Goal: Check status: Check status

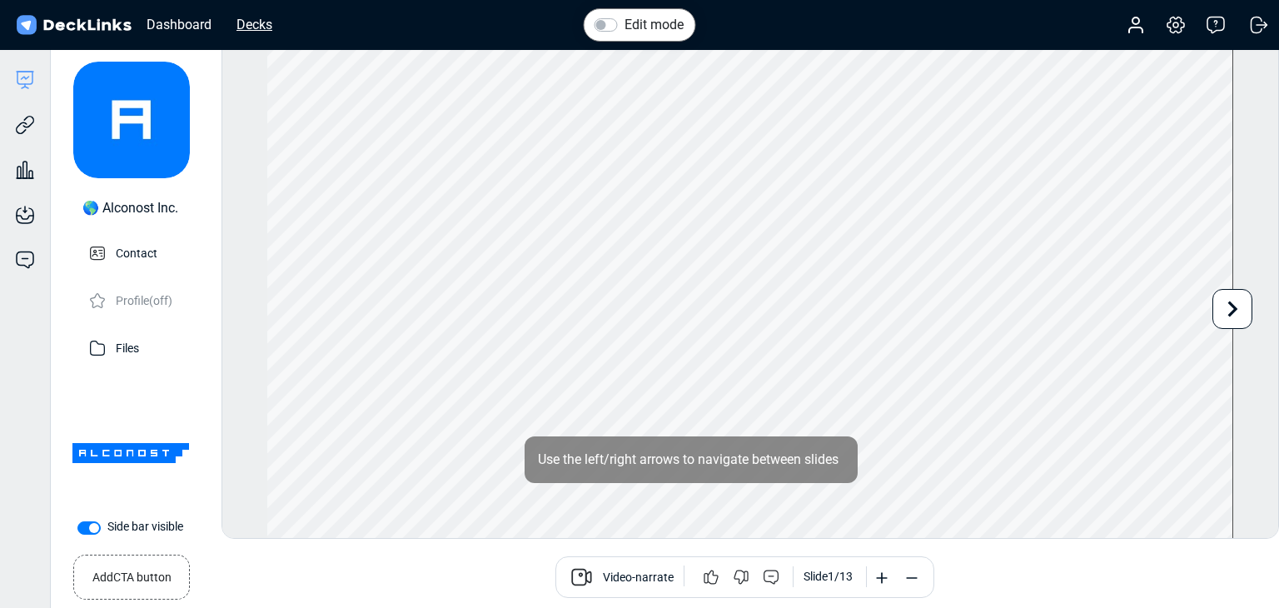
click at [261, 19] on div "Decks" at bounding box center [254, 24] width 52 height 21
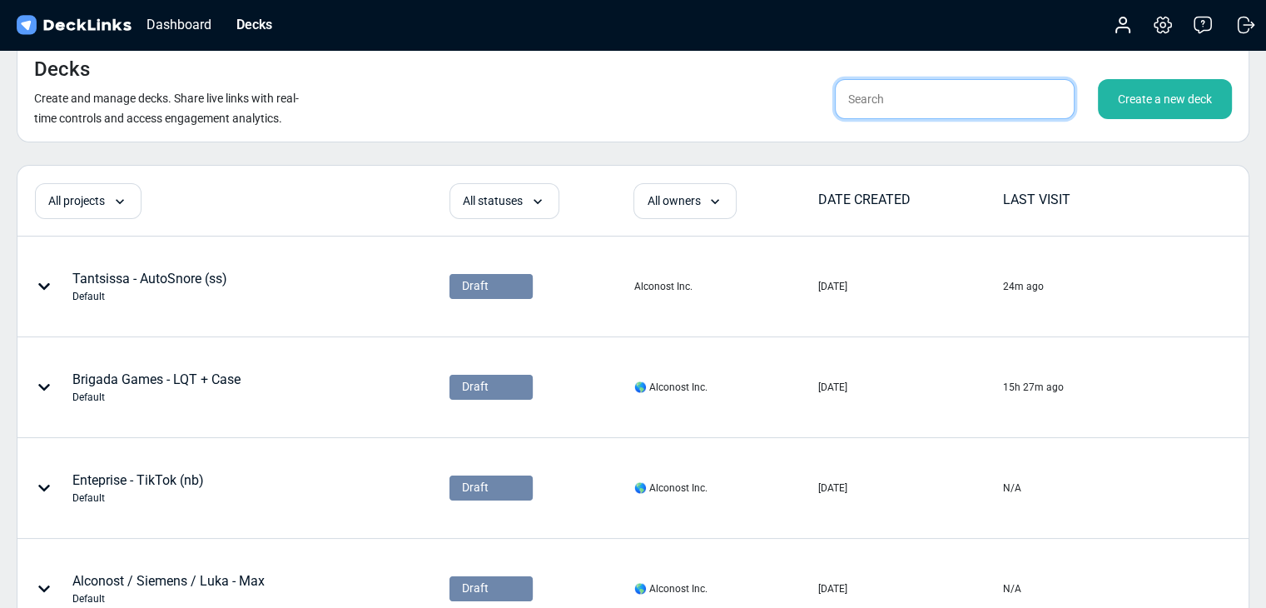
click at [865, 112] on input "text" at bounding box center [955, 99] width 240 height 40
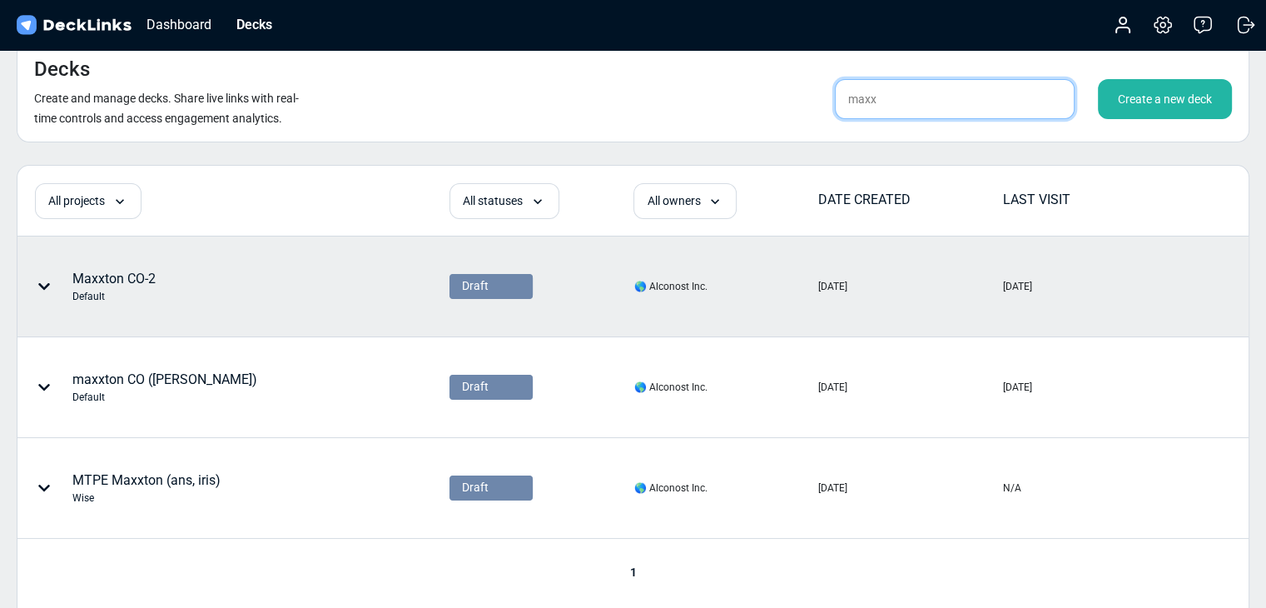
type input "maxx"
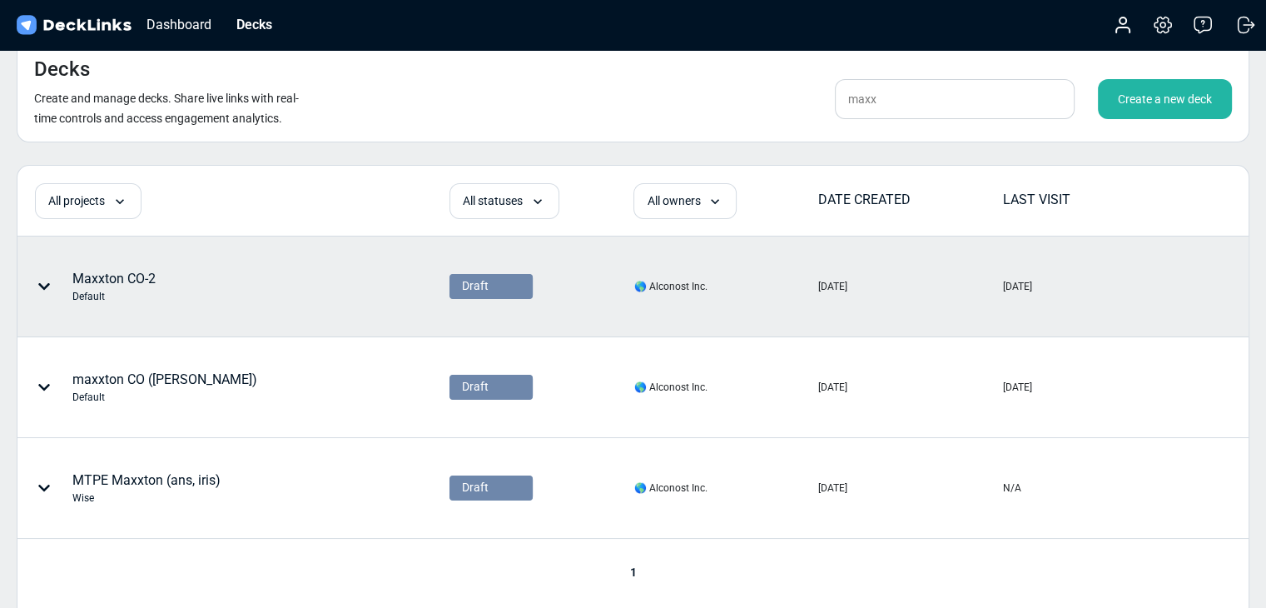
click at [103, 281] on div "Maxxton CO-2 Default" at bounding box center [113, 286] width 83 height 35
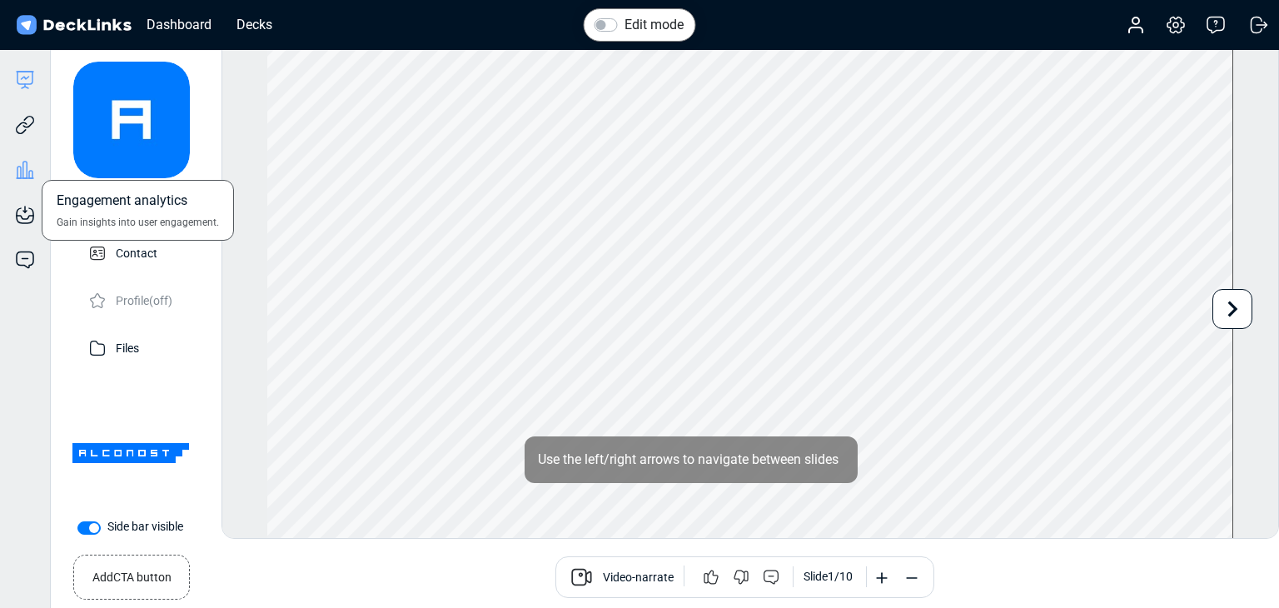
click at [27, 165] on icon at bounding box center [25, 169] width 4 height 17
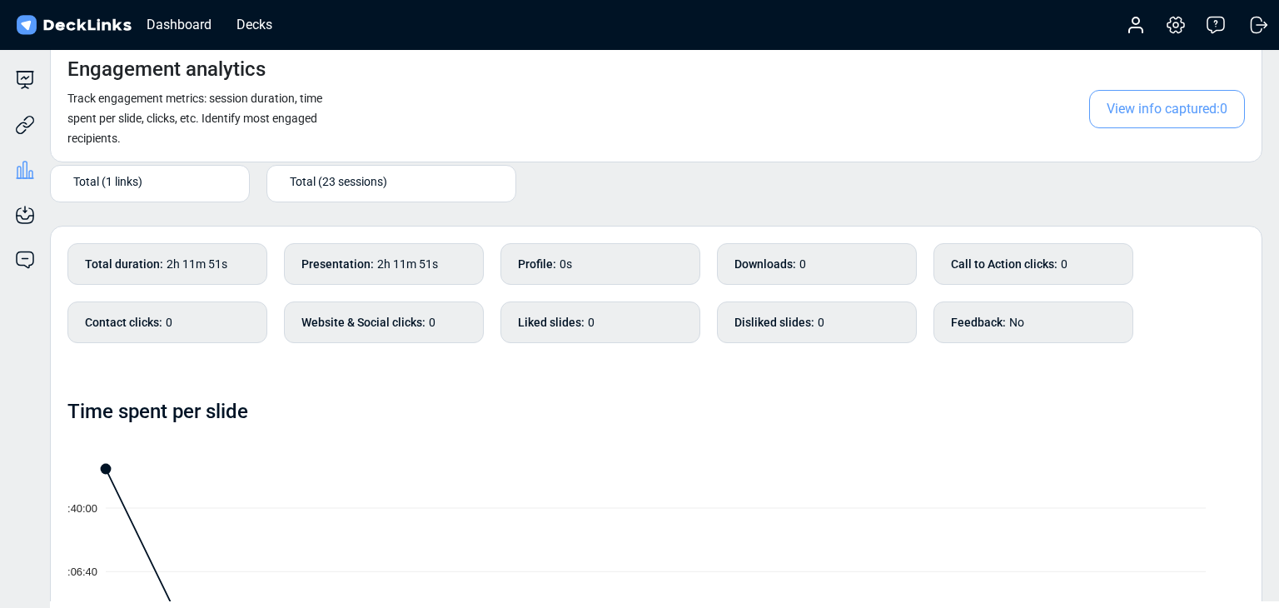
click at [333, 185] on span "Total (23 sessions)" at bounding box center [338, 180] width 97 height 17
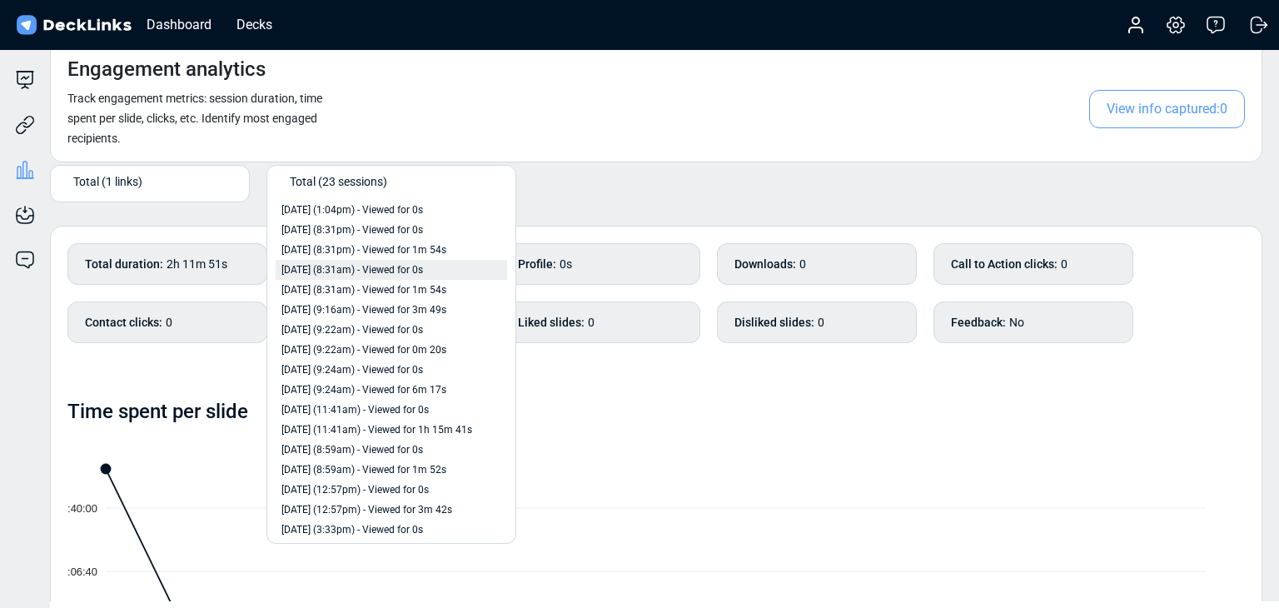
scroll to position [127, 0]
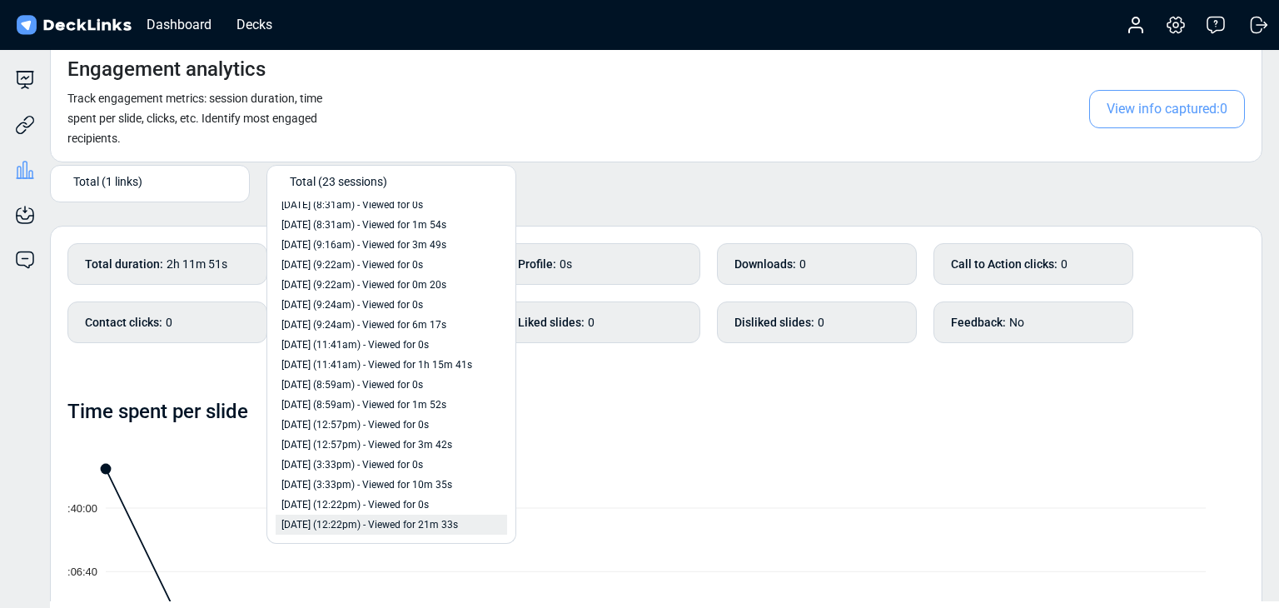
click at [402, 527] on span "[DATE] (12:22pm) - Viewed for 21m 33s" at bounding box center [369, 524] width 176 height 15
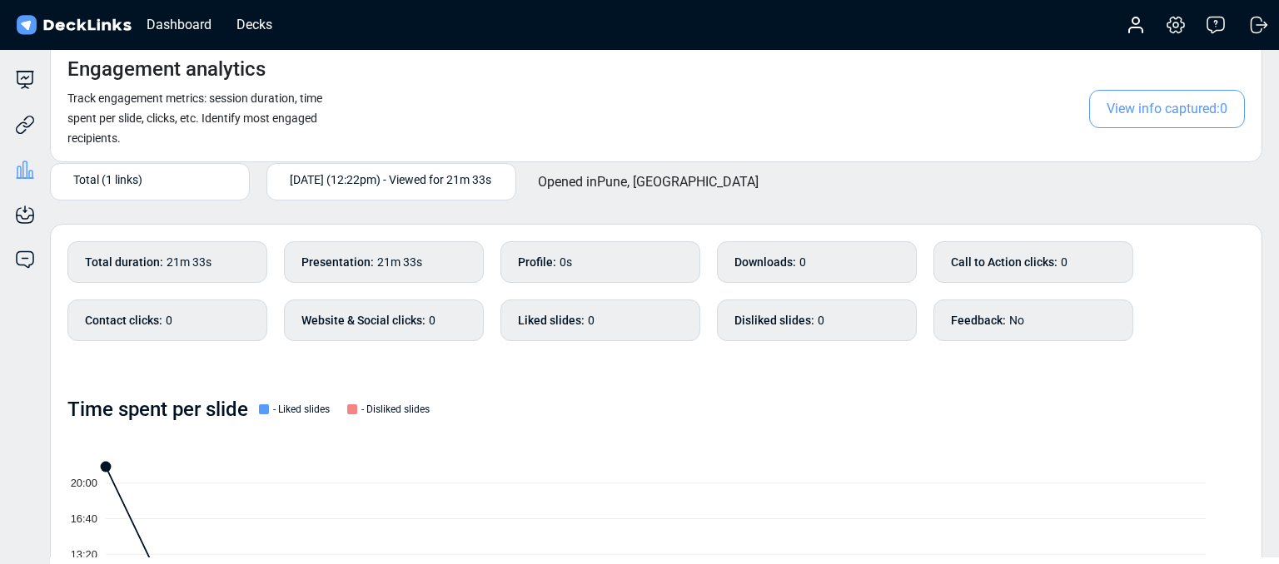
scroll to position [0, 0]
drag, startPoint x: 306, startPoint y: 198, endPoint x: 365, endPoint y: 176, distance: 63.2
click at [360, 178] on div "[DATE] (12:22pm) - Viewed for 21m 33s" at bounding box center [391, 183] width 250 height 37
click at [365, 176] on span "[DATE] (12:22pm) - Viewed for 21m 33s" at bounding box center [390, 180] width 201 height 17
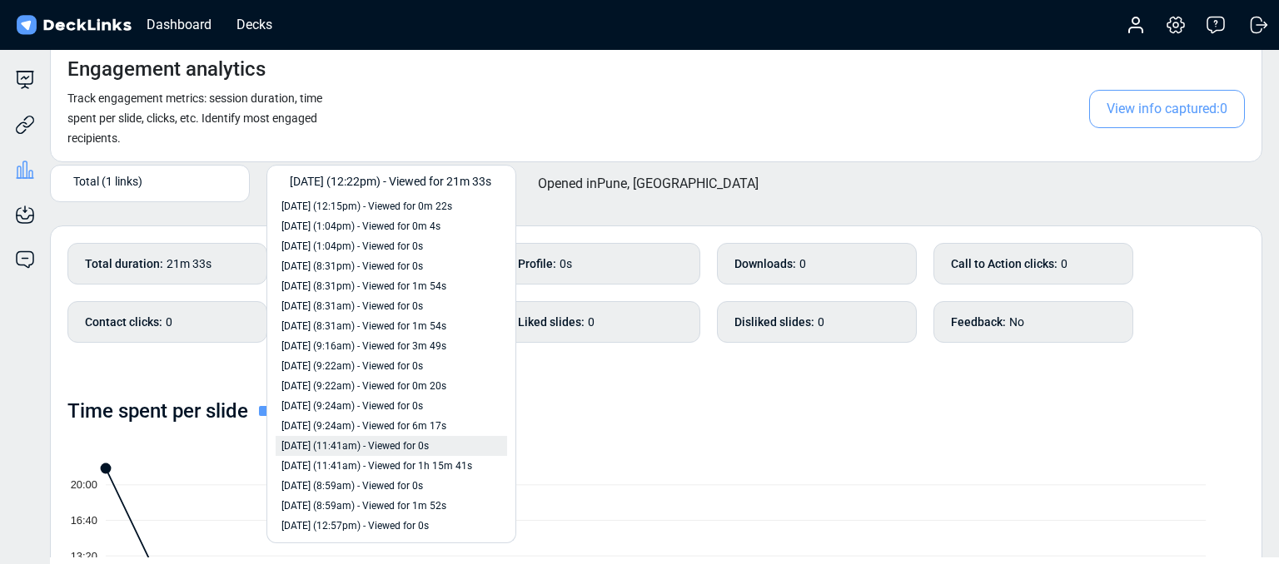
scroll to position [127, 0]
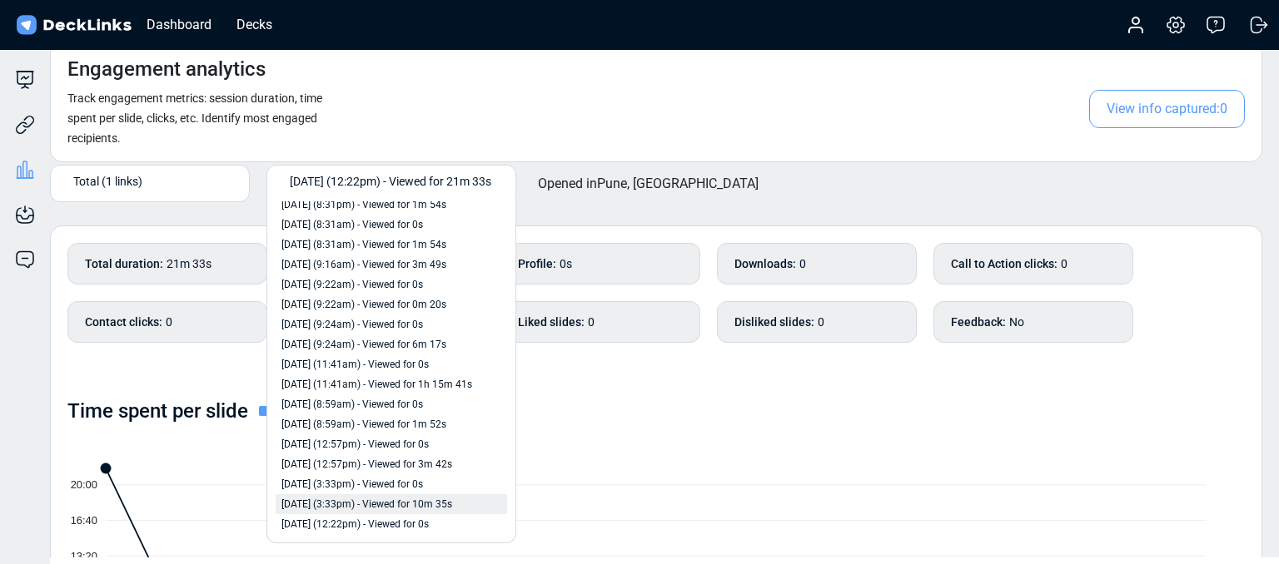
click at [438, 506] on span "[DATE] (3:33pm) - Viewed for 10m 35s" at bounding box center [366, 504] width 171 height 15
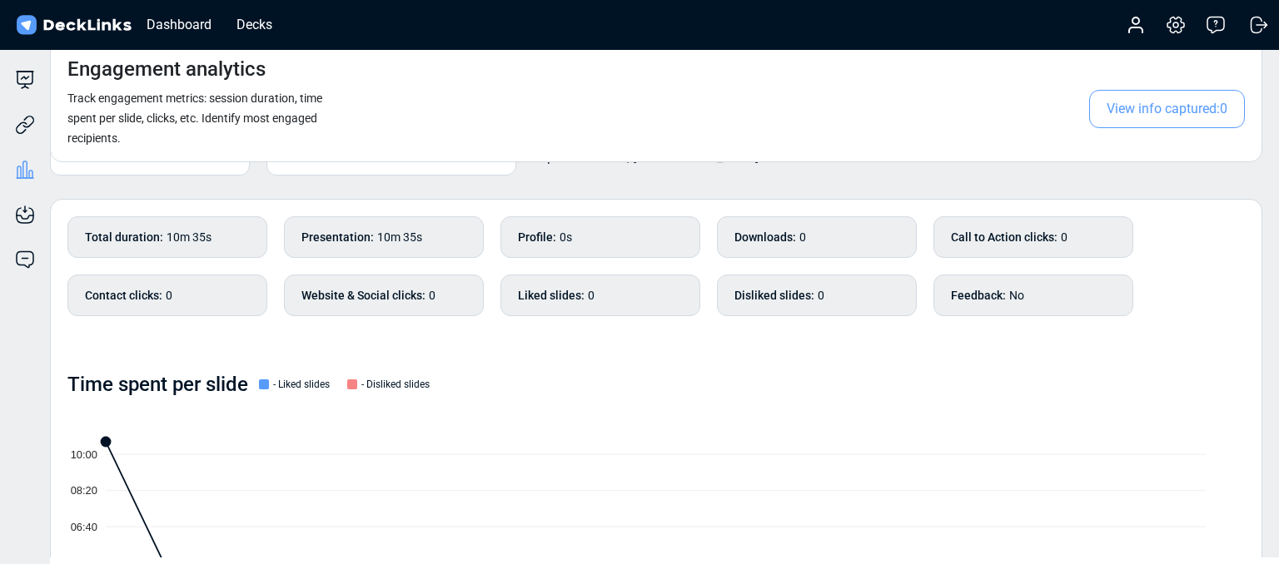
scroll to position [0, 0]
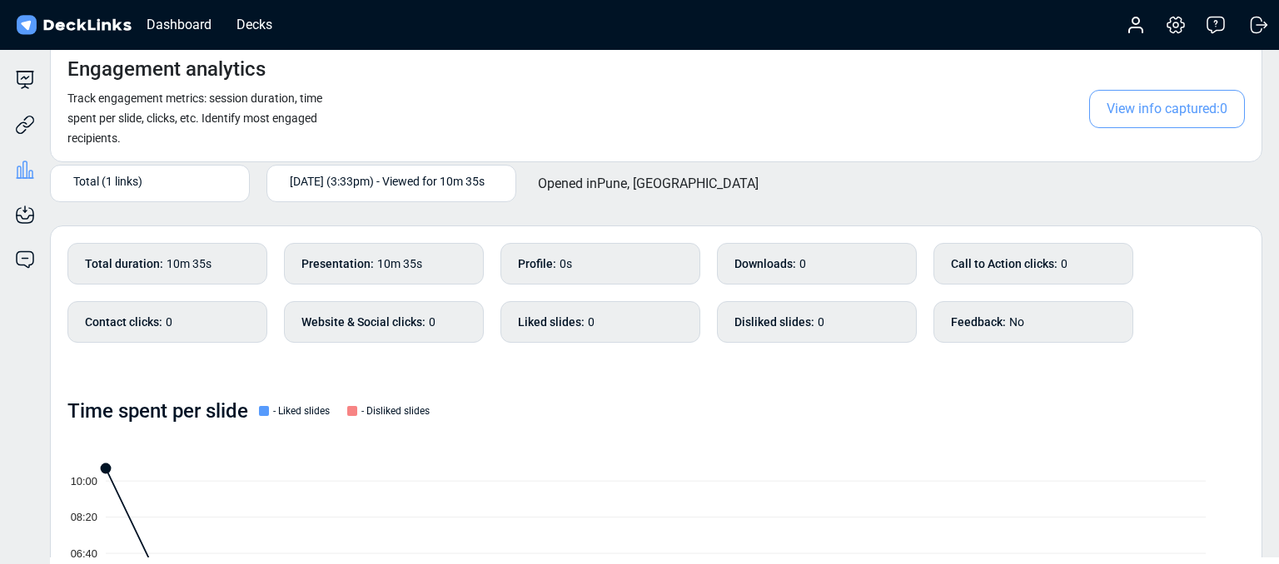
click at [475, 186] on span "[DATE] (3:33pm) - Viewed for 10m 35s" at bounding box center [387, 180] width 195 height 17
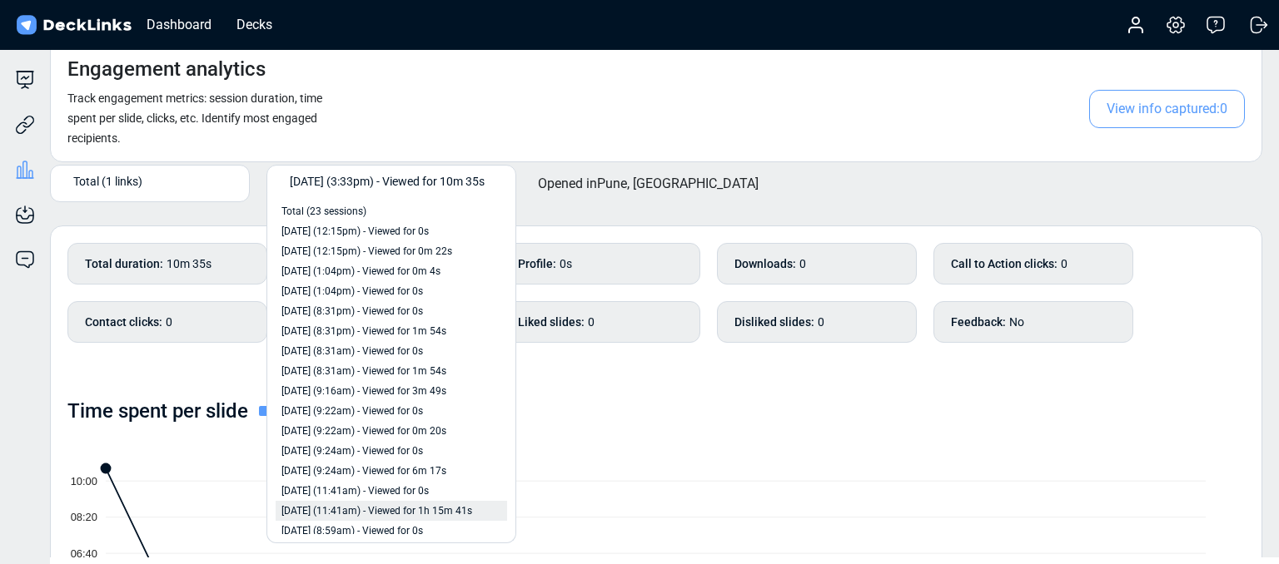
click at [425, 513] on span "[DATE] (11:41am) - Viewed for 1h 15m 41s" at bounding box center [376, 511] width 191 height 15
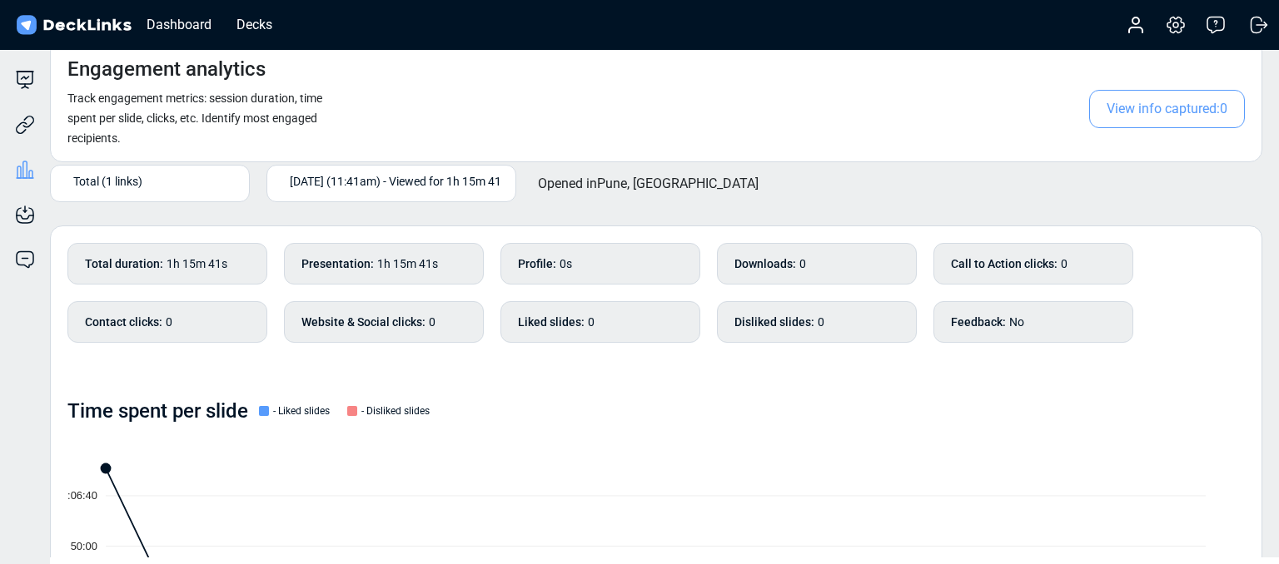
click at [382, 177] on span "[DATE] (11:41am) - Viewed for 1h 15m 41s" at bounding box center [398, 180] width 217 height 17
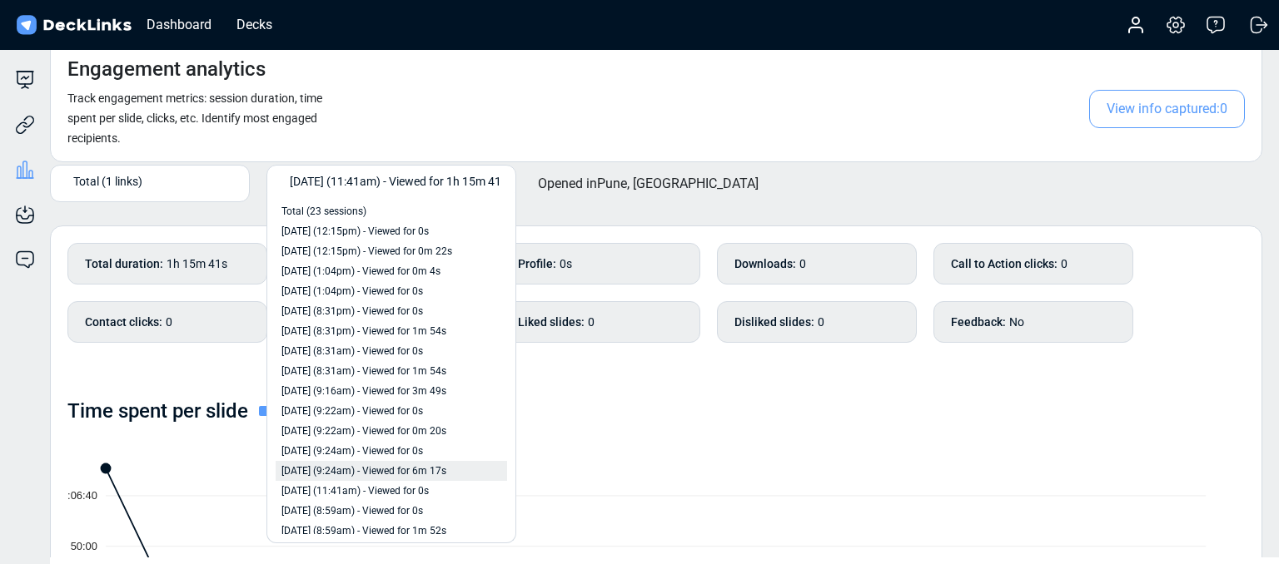
scroll to position [127, 0]
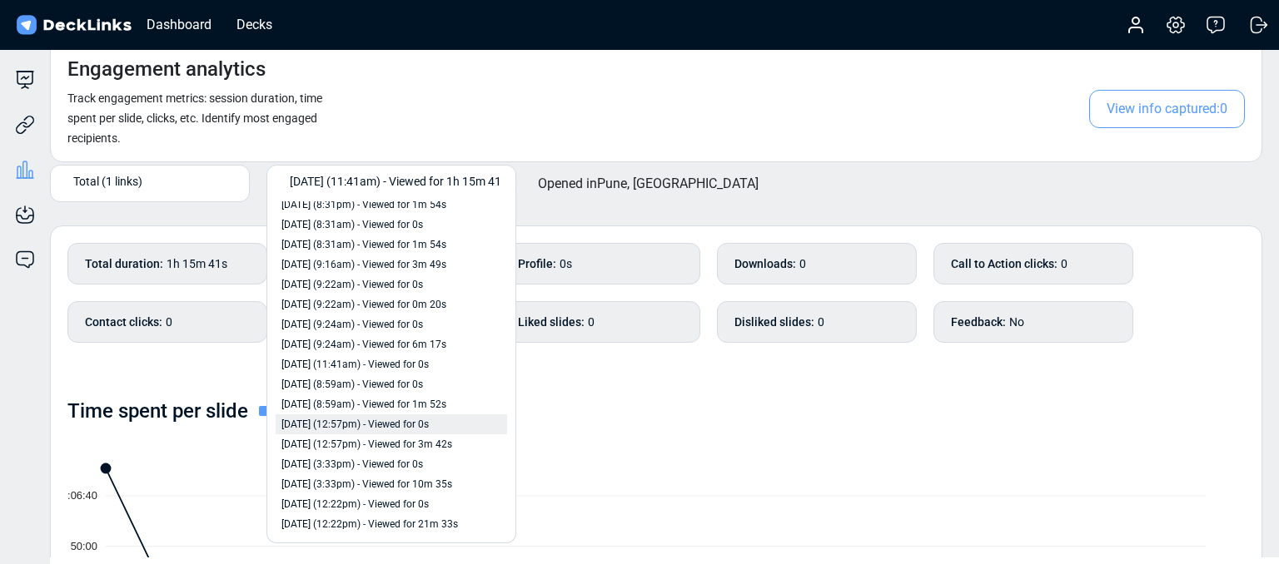
click at [376, 426] on span "[DATE] (12:57pm) - Viewed for 0s" at bounding box center [354, 424] width 147 height 15
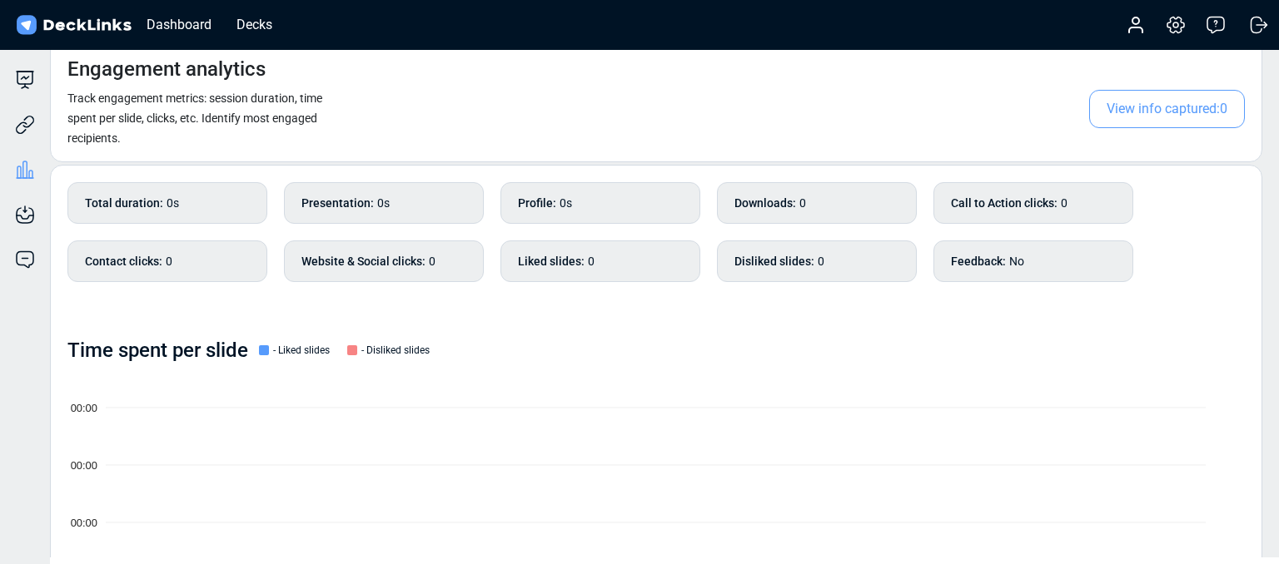
scroll to position [0, 0]
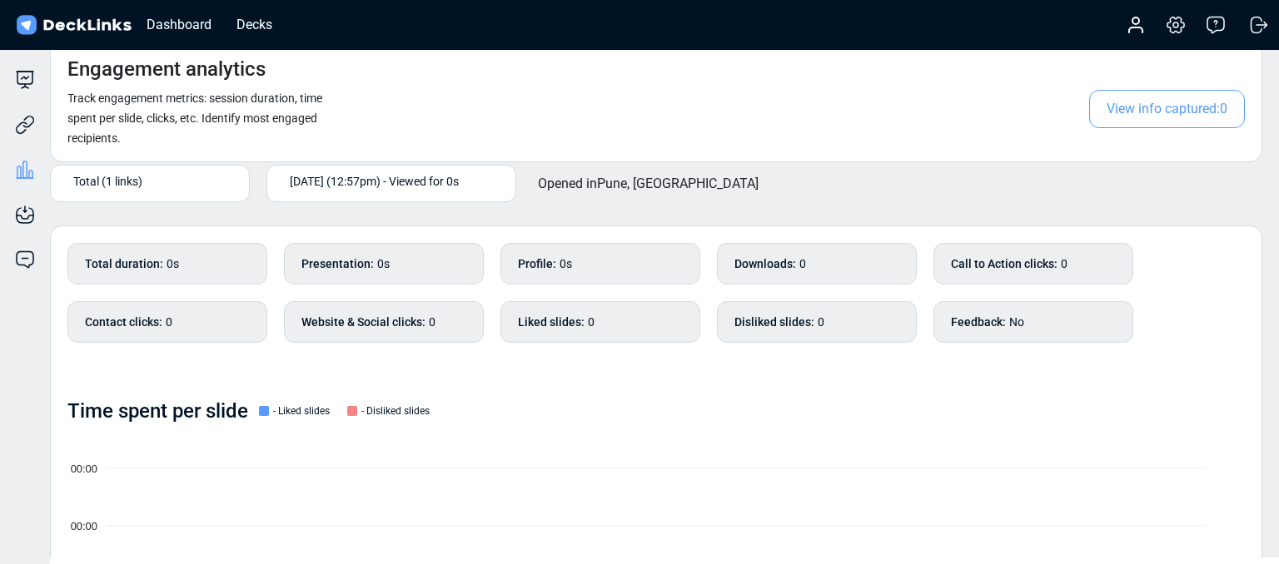
click at [392, 193] on div "[DATE] (12:57pm) - Viewed for 0s" at bounding box center [392, 183] width 216 height 27
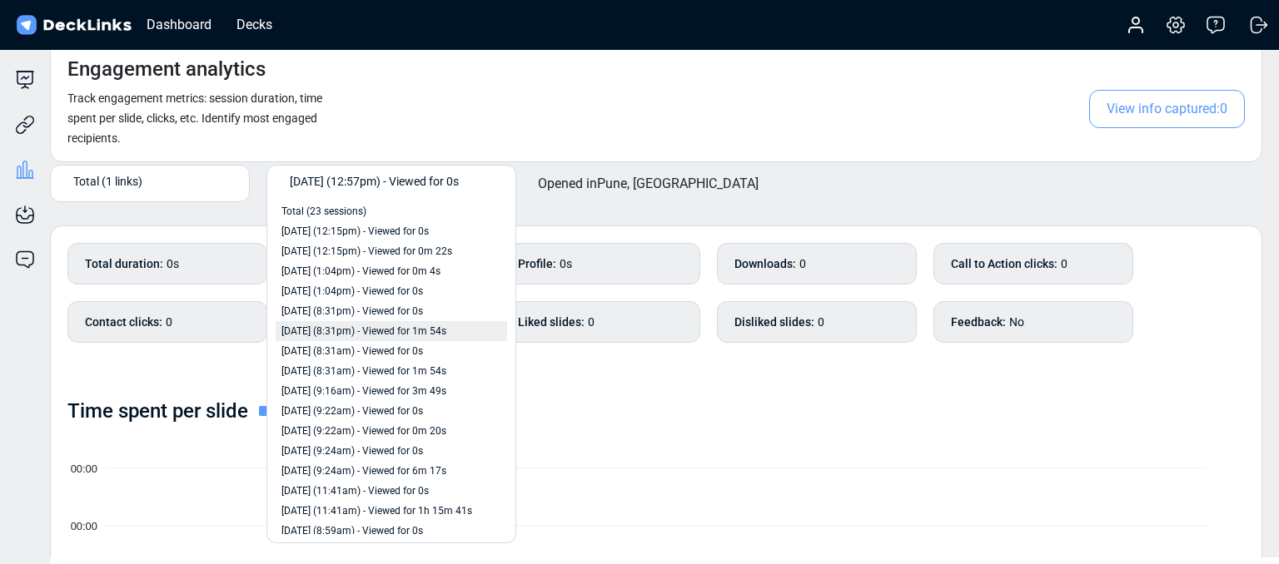
click at [388, 337] on span "[DATE] (8:31pm) - Viewed for 1m 54s" at bounding box center [363, 331] width 165 height 15
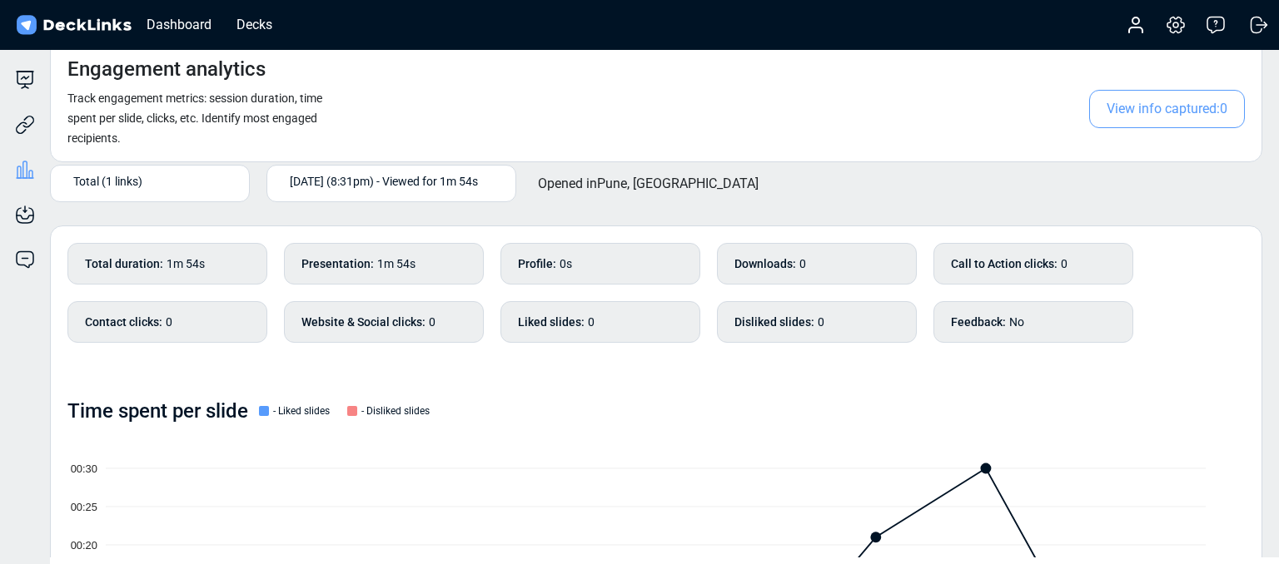
click at [365, 177] on span "[DATE] (8:31pm) - Viewed for 1m 54s" at bounding box center [384, 180] width 188 height 17
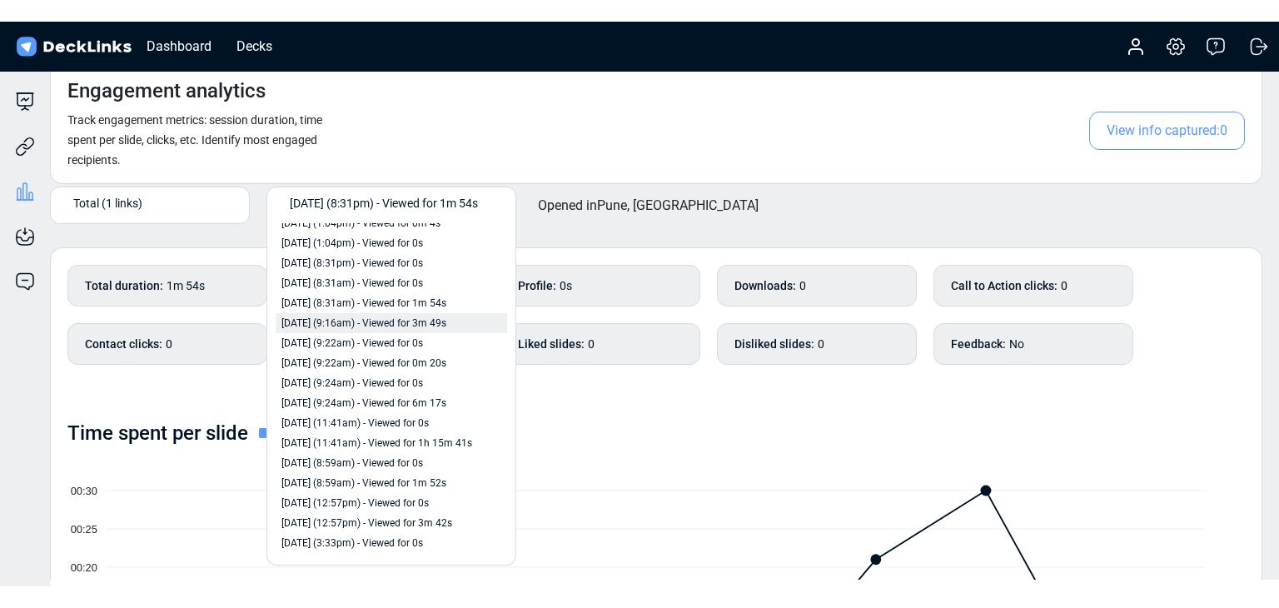
scroll to position [127, 0]
